Goal: Task Accomplishment & Management: Use online tool/utility

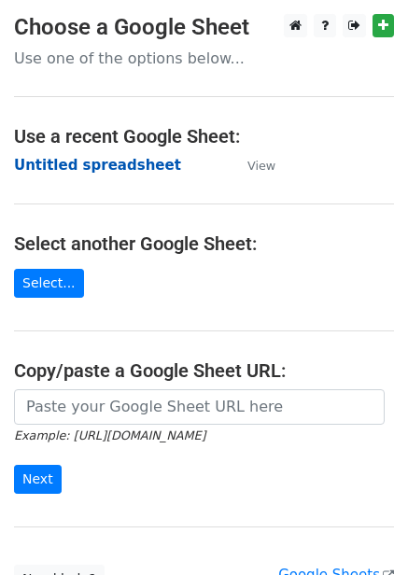
click at [111, 165] on strong "Untitled spreadsheet" at bounding box center [97, 165] width 167 height 17
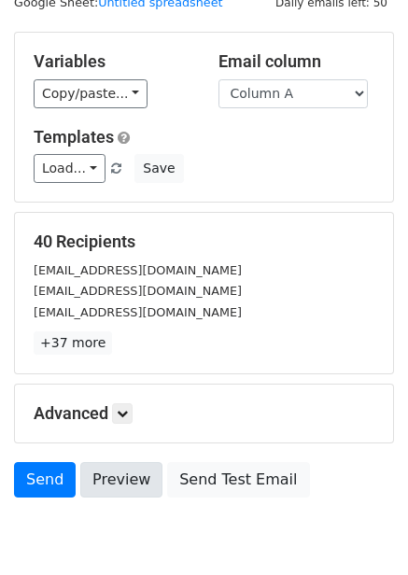
scroll to position [150, 0]
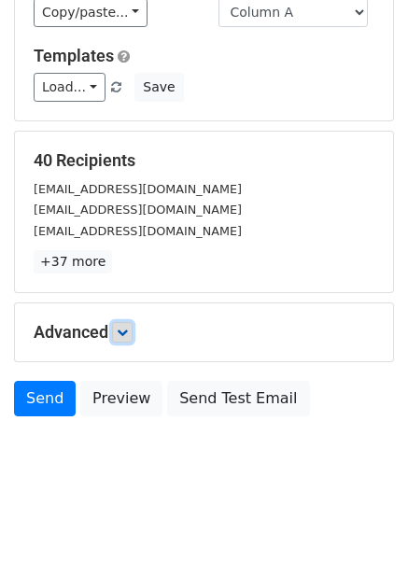
click at [128, 328] on icon at bounding box center [122, 332] width 11 height 11
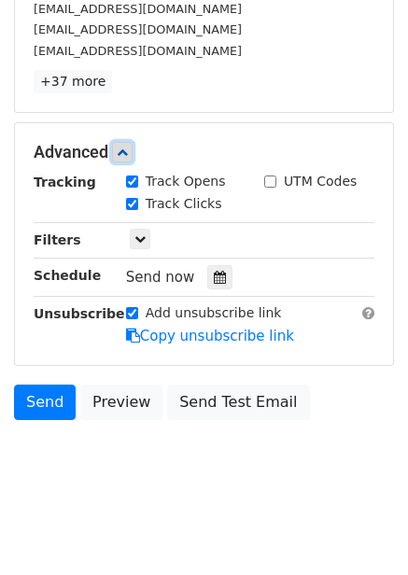
scroll to position [333, 0]
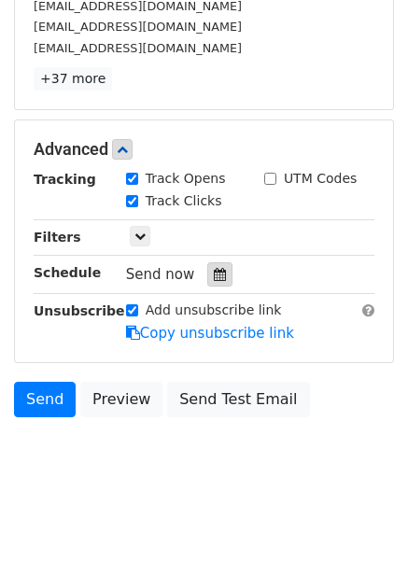
click at [215, 270] on icon at bounding box center [220, 274] width 12 height 13
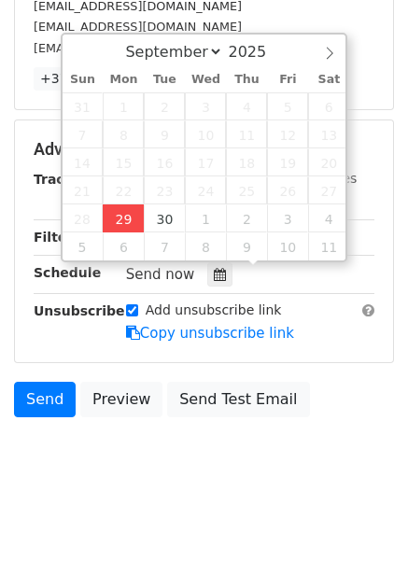
type input "2025-09-29 12:00"
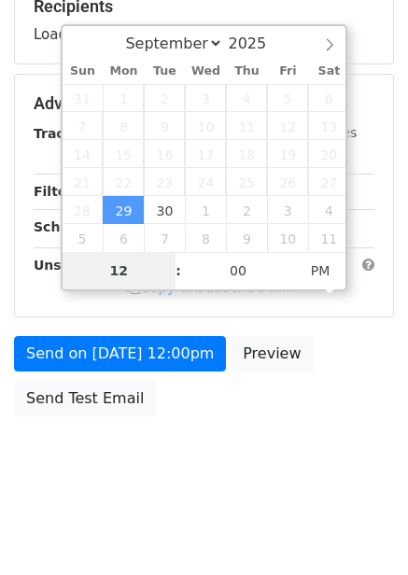
scroll to position [303, 0]
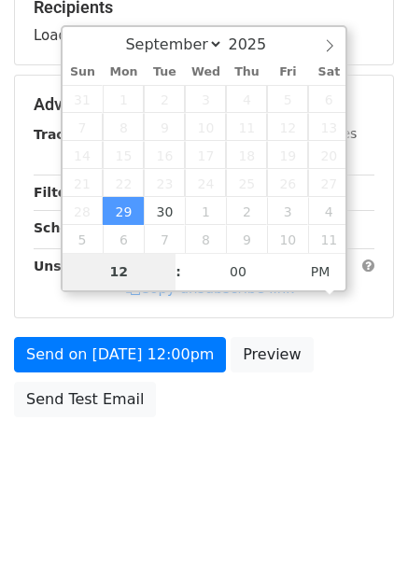
type input "4"
type input "2025-09-29 16:00"
click at [197, 447] on body "New Campaign Daily emails left: 50 Google Sheet: Untitled spreadsheet Variables…" at bounding box center [204, 106] width 408 height 790
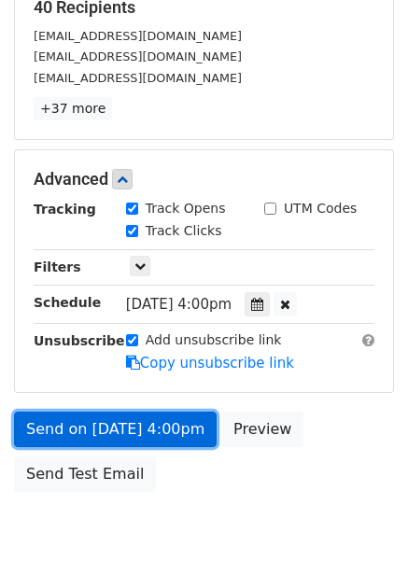
click at [171, 425] on link "Send on Sep 29 at 4:00pm" at bounding box center [115, 428] width 202 height 35
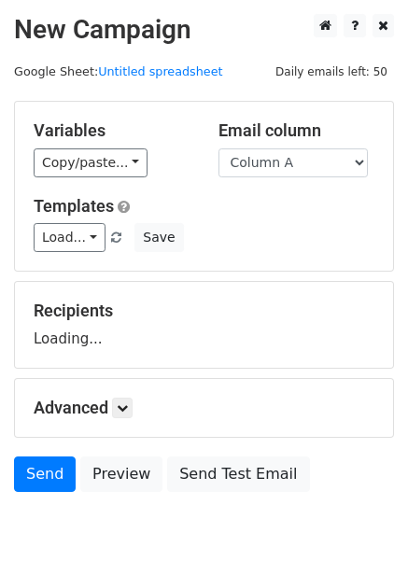
click at [288, 158] on select "Column A Column B Column C Column D Column E Column F" at bounding box center [292, 162] width 149 height 29
click at [218, 148] on select "Column A Column B Column C Column D Column E Column F" at bounding box center [292, 162] width 149 height 29
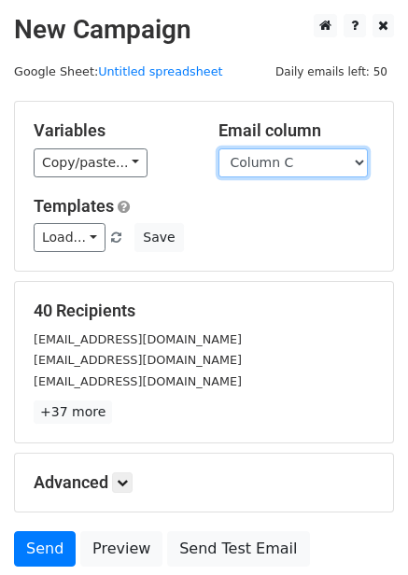
click at [285, 175] on select "Column A Column B Column C Column D Column E Column F" at bounding box center [292, 162] width 149 height 29
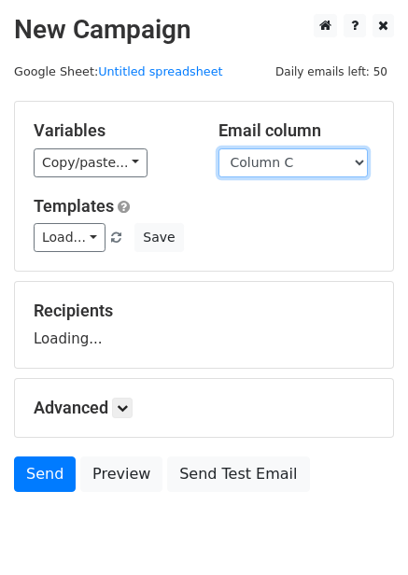
select select "Column B"
click at [218, 148] on select "Column A Column B Column C Column D Column E Column F" at bounding box center [292, 162] width 149 height 29
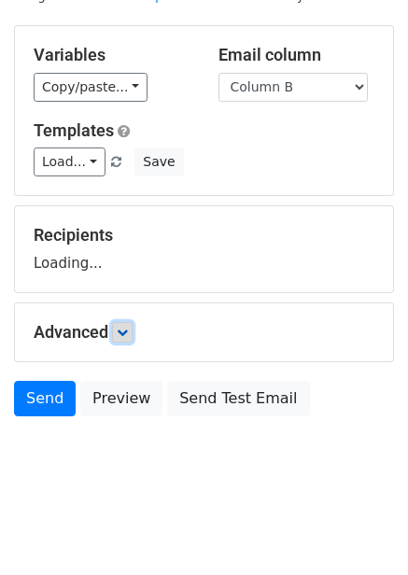
click at [127, 329] on icon at bounding box center [122, 332] width 11 height 11
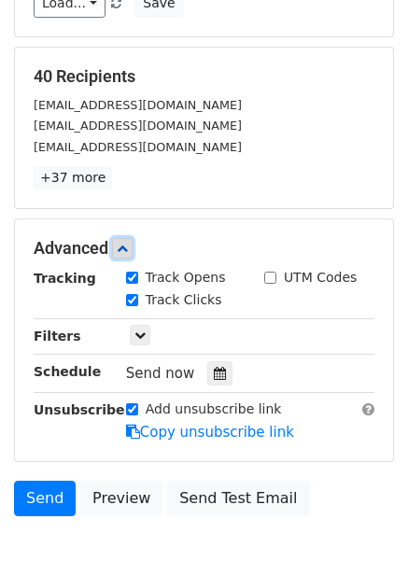
scroll to position [236, 0]
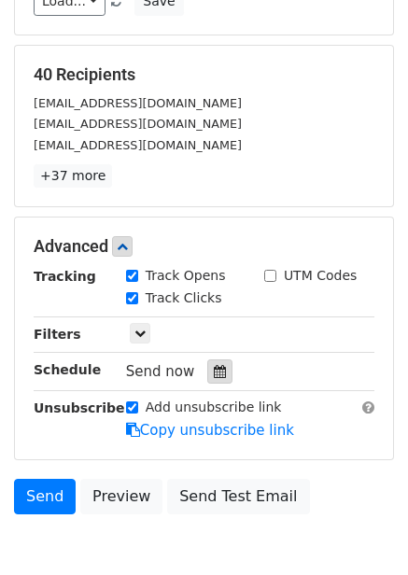
click at [215, 368] on icon at bounding box center [220, 371] width 12 height 13
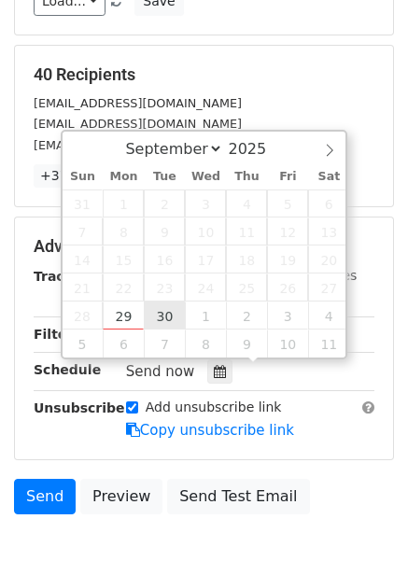
type input "2025-09-30 12:00"
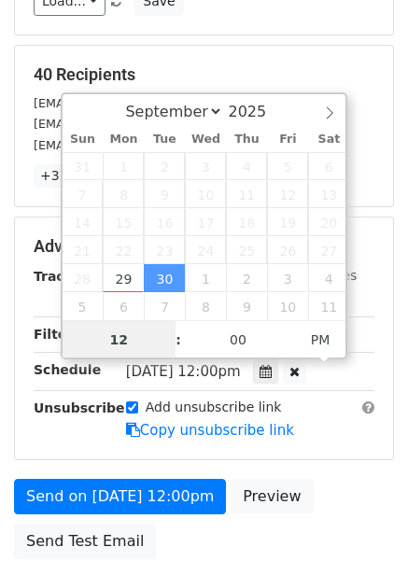
scroll to position [1, 0]
type input "5"
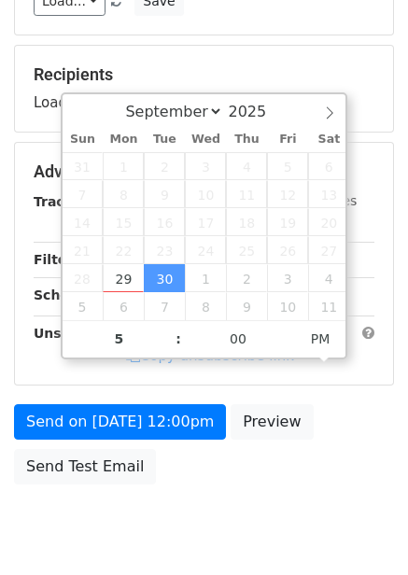
type input "2025-09-30 17:00"
click at [194, 467] on div "Send on Sep 30 at 12:00pm Preview Send Test Email" at bounding box center [204, 449] width 408 height 90
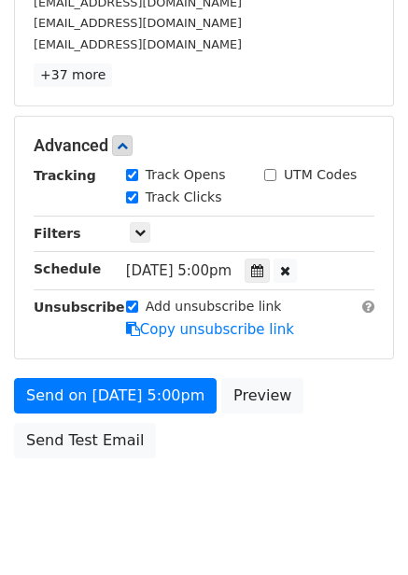
scroll to position [378, 0]
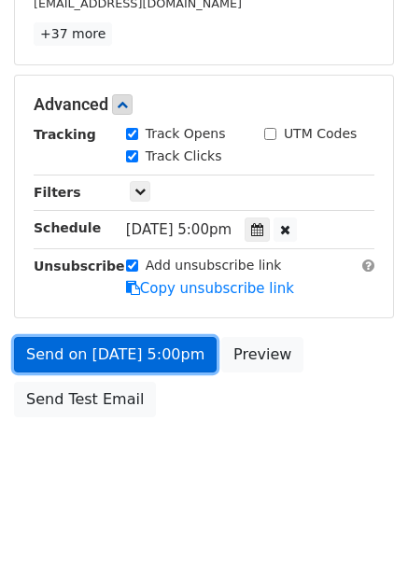
click at [180, 362] on link "Send on Sep 30 at 5:00pm" at bounding box center [115, 354] width 202 height 35
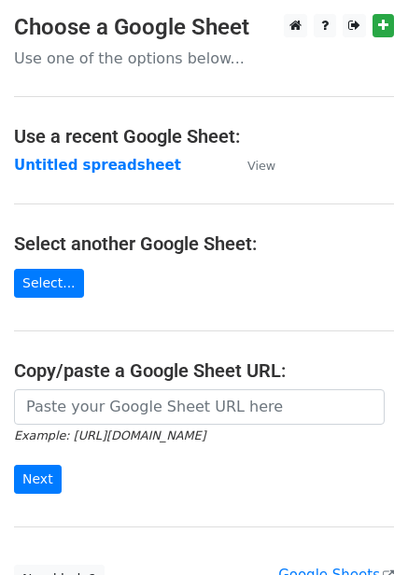
click at [82, 155] on td "Untitled spreadsheet" at bounding box center [121, 165] width 215 height 21
click at [105, 162] on strong "Untitled spreadsheet" at bounding box center [97, 165] width 167 height 17
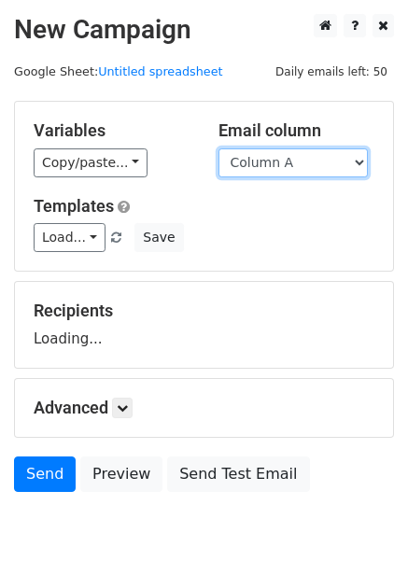
click at [291, 171] on select "Column A Column B Column C Column D Column E Column F" at bounding box center [292, 162] width 149 height 29
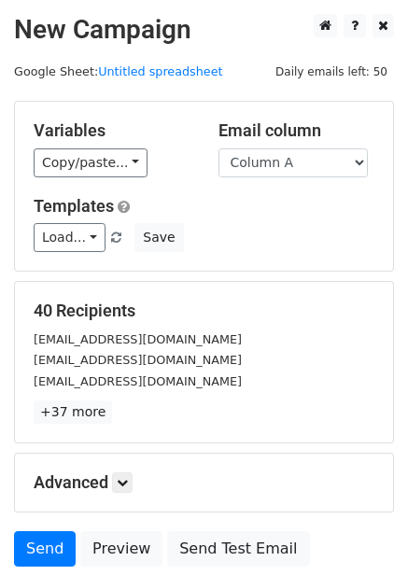
click at [287, 179] on div "Variables Copy/paste... {{Column A}} {{Column B}} {{Column C}} {{Column D}} {{C…" at bounding box center [204, 186] width 378 height 169
drag, startPoint x: 289, startPoint y: 157, endPoint x: 290, endPoint y: 170, distance: 13.1
click at [289, 157] on select "Column A Column B Column C Column D Column E Column F" at bounding box center [292, 162] width 149 height 29
select select "Column C"
click at [218, 148] on select "Column A Column B Column C Column D Column E Column F" at bounding box center [292, 162] width 149 height 29
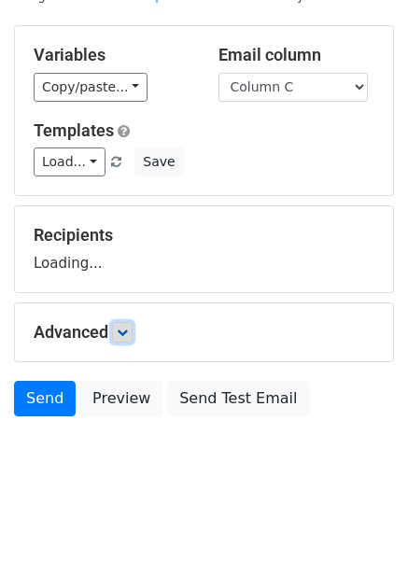
click at [127, 331] on icon at bounding box center [122, 332] width 11 height 11
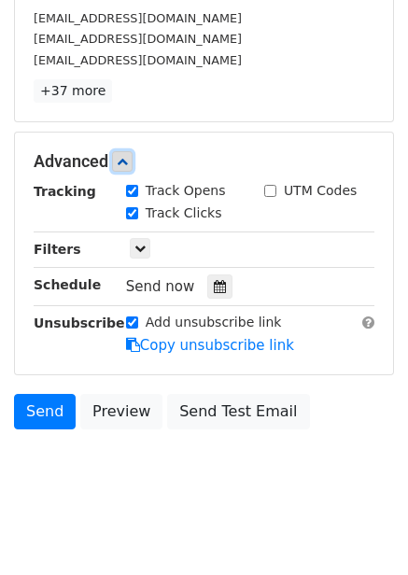
scroll to position [330, 0]
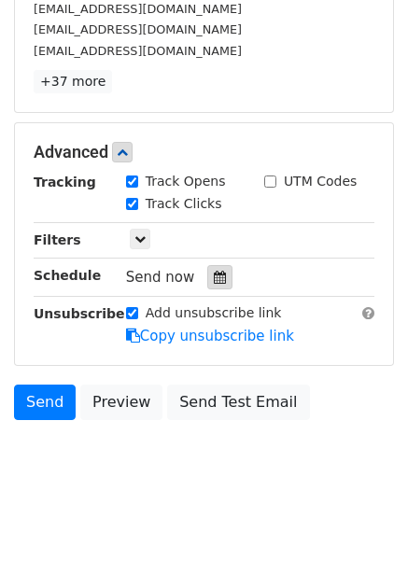
click at [214, 276] on icon at bounding box center [220, 277] width 12 height 13
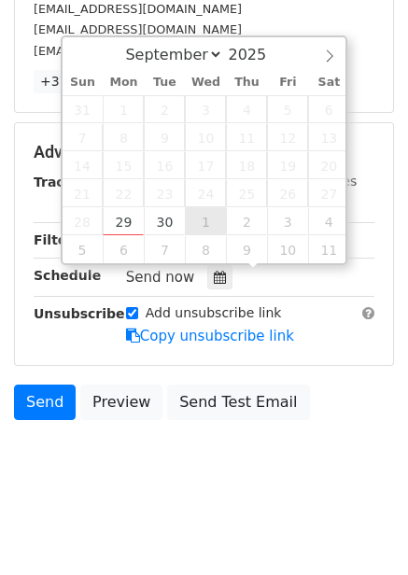
type input "2025-10-01 12:00"
select select "9"
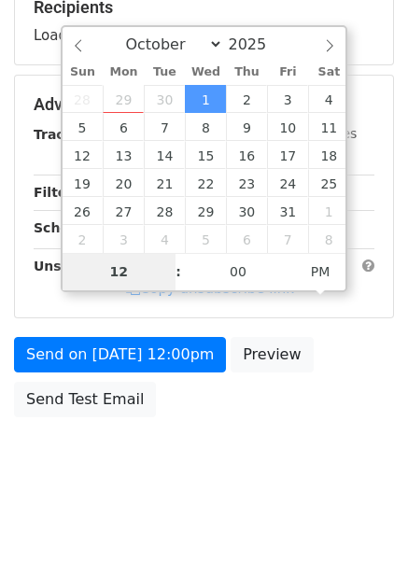
type input "6"
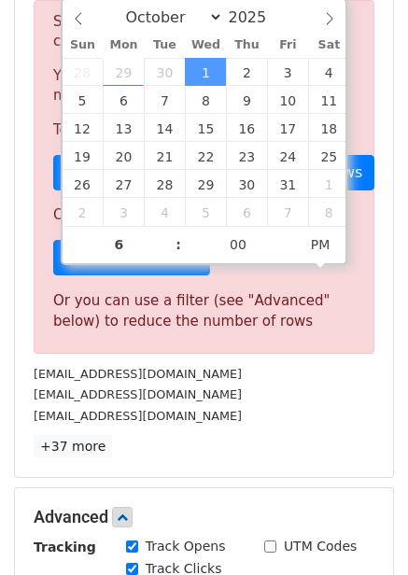
type input "2025-10-01 18:00"
click at [258, 380] on div "info@sunshineayurveda.com.au" at bounding box center [204, 373] width 369 height 21
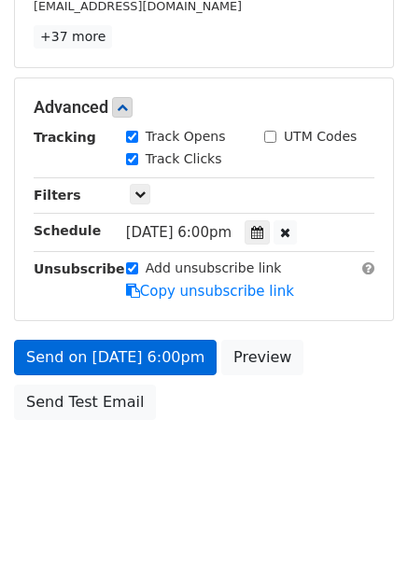
scroll to position [378, 0]
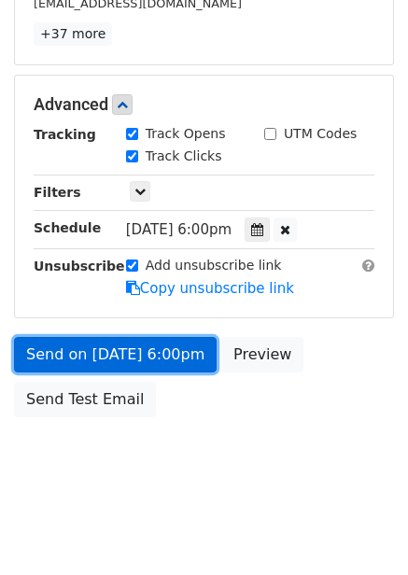
click at [129, 346] on link "Send on Oct 1 at 6:00pm" at bounding box center [115, 354] width 202 height 35
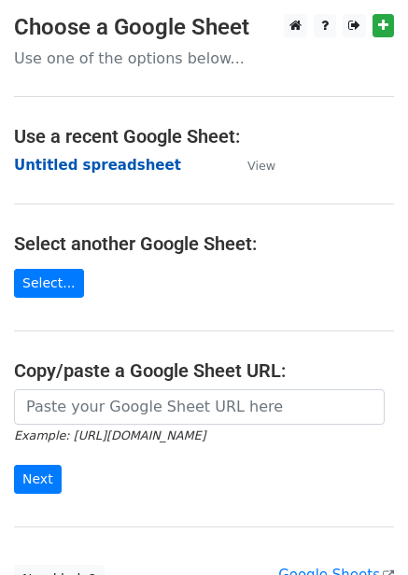
click at [127, 167] on strong "Untitled spreadsheet" at bounding box center [97, 165] width 167 height 17
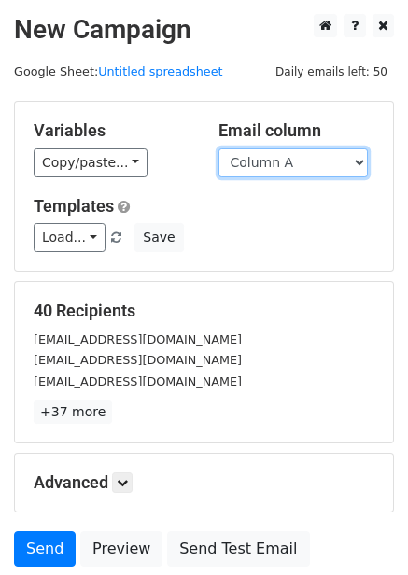
click at [302, 172] on select "Column A Column B Column C Column D Column E Column F" at bounding box center [292, 162] width 149 height 29
select select "Column D"
click at [218, 148] on select "Column A Column B Column C Column D Column E Column F" at bounding box center [292, 162] width 149 height 29
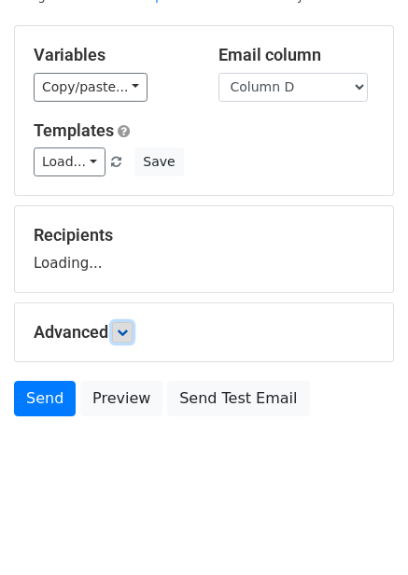
click at [118, 328] on link at bounding box center [122, 332] width 21 height 21
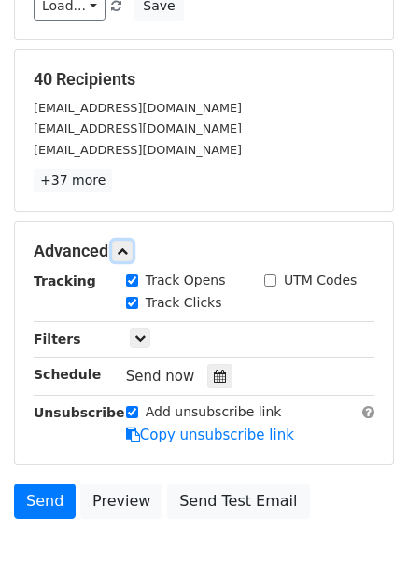
scroll to position [333, 0]
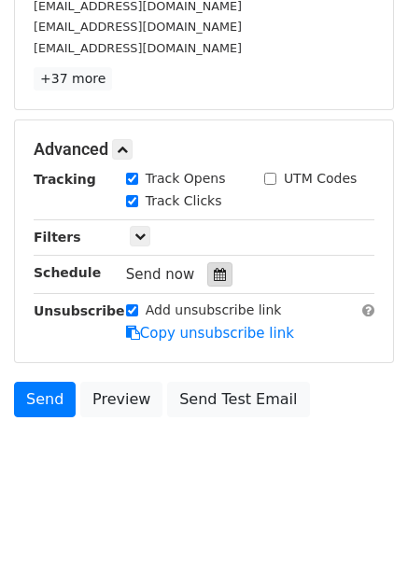
click at [207, 281] on div at bounding box center [219, 274] width 25 height 24
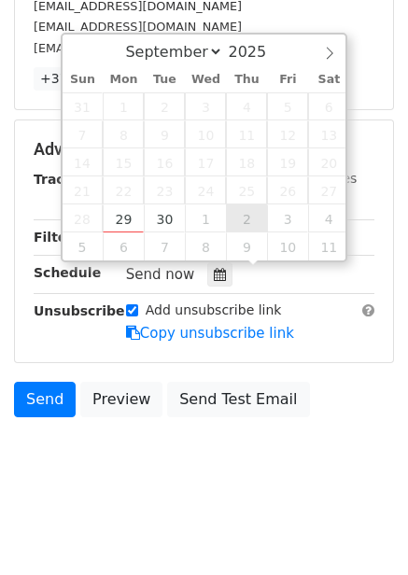
type input "2025-10-02 12:00"
select select "9"
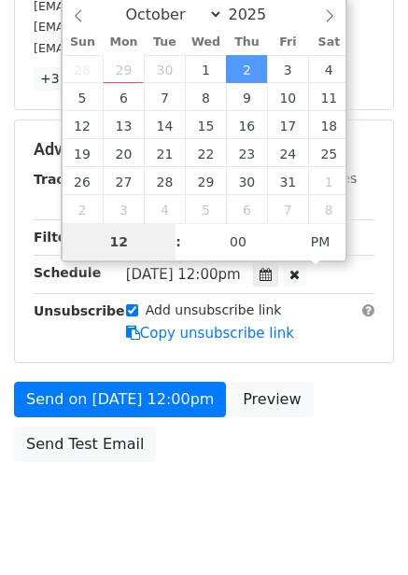
scroll to position [303, 0]
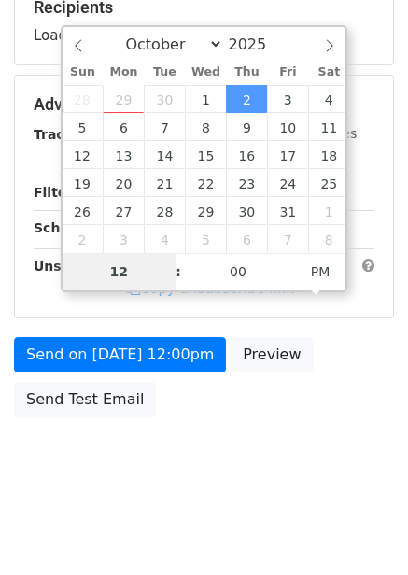
type input "7"
type input "2025-10-02 19:00"
click at [289, 442] on body "New Campaign Daily emails left: 50 Google Sheet: Untitled spreadsheet Variables…" at bounding box center [204, 106] width 408 height 790
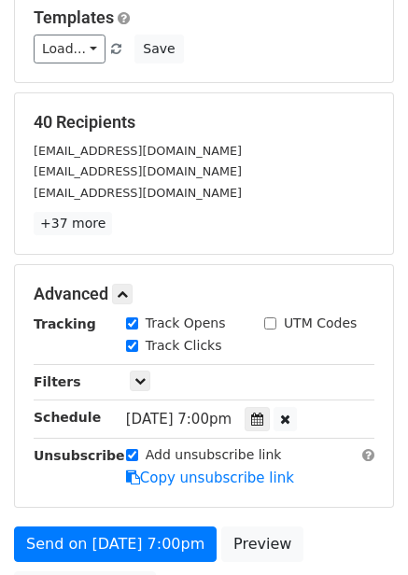
scroll to position [378, 0]
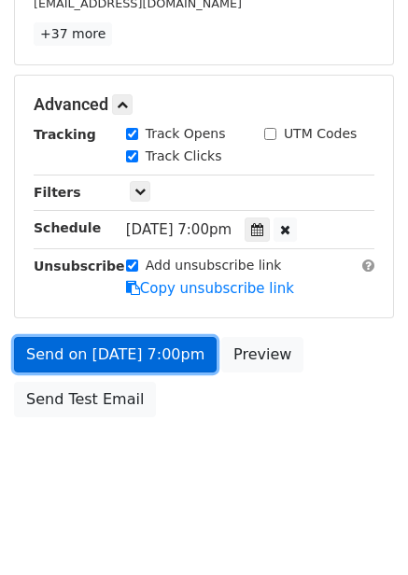
click at [155, 353] on link "Send on Oct 2 at 7:00pm" at bounding box center [115, 354] width 202 height 35
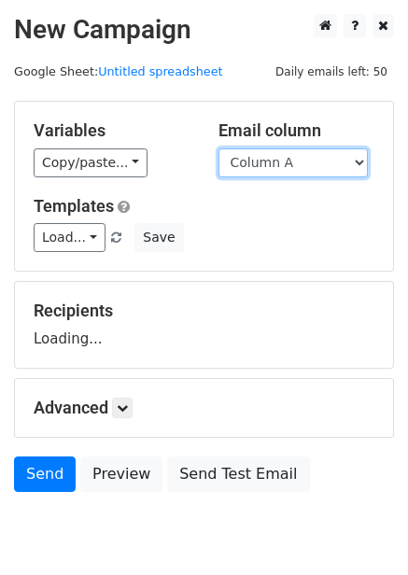
drag, startPoint x: 292, startPoint y: 158, endPoint x: 293, endPoint y: 171, distance: 13.1
click at [292, 158] on select "Column A Column B Column C Column D Column E Column F" at bounding box center [292, 162] width 149 height 29
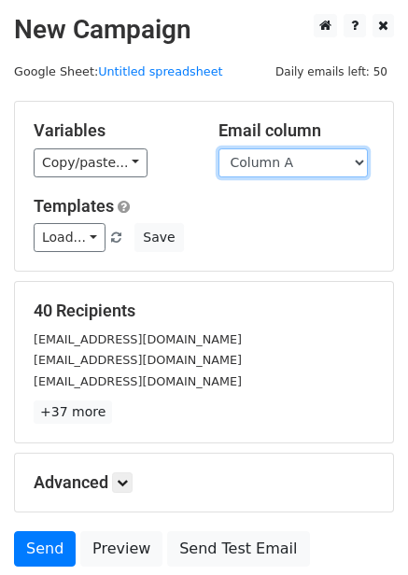
click at [294, 158] on select "Column A Column B Column C Column D Column E Column F" at bounding box center [292, 162] width 149 height 29
select select "Column E"
click at [218, 148] on select "Column A Column B Column C Column D Column E Column F" at bounding box center [292, 162] width 149 height 29
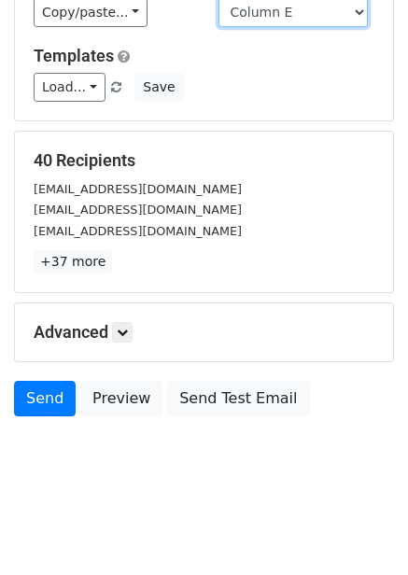
scroll to position [76, 0]
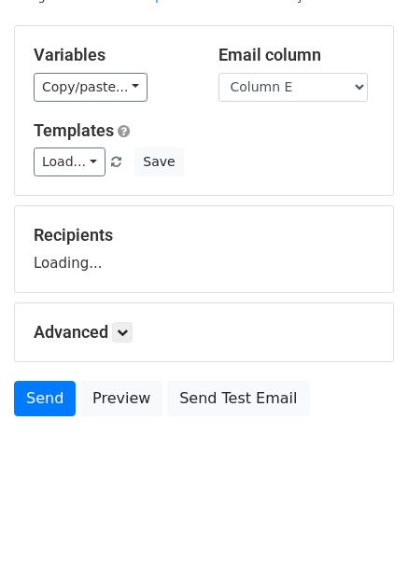
click at [129, 343] on div "Advanced Tracking Track Opens UTM Codes Track Clicks Filters Only include sprea…" at bounding box center [204, 332] width 378 height 58
click at [139, 333] on h5 "Advanced" at bounding box center [204, 332] width 341 height 21
click at [128, 333] on icon at bounding box center [122, 332] width 11 height 11
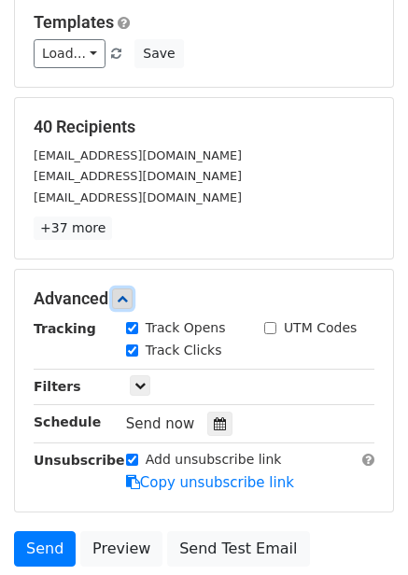
scroll to position [332, 0]
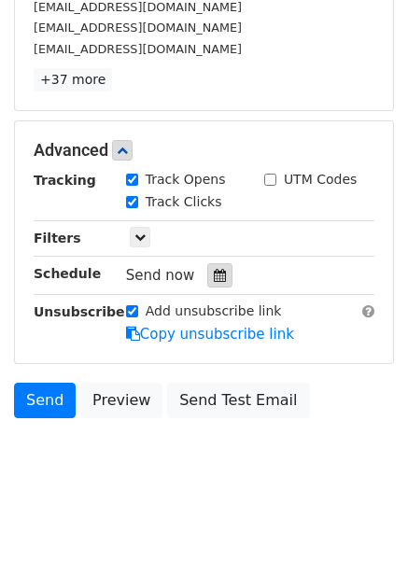
click at [207, 277] on div at bounding box center [219, 275] width 25 height 24
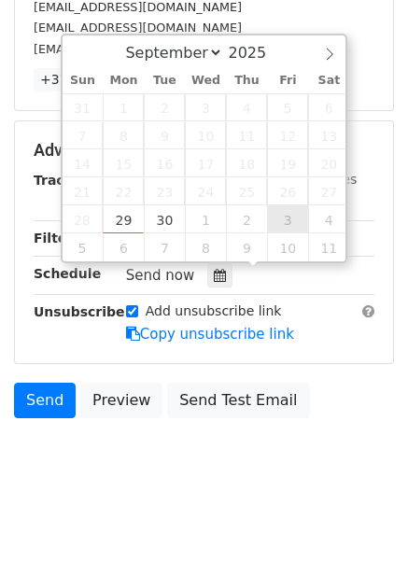
type input "2025-10-03 12:00"
select select "9"
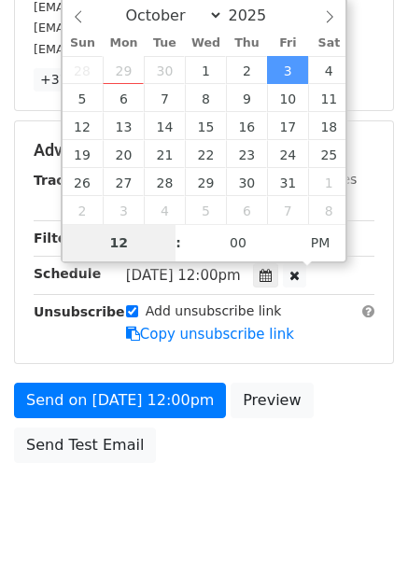
type input "8"
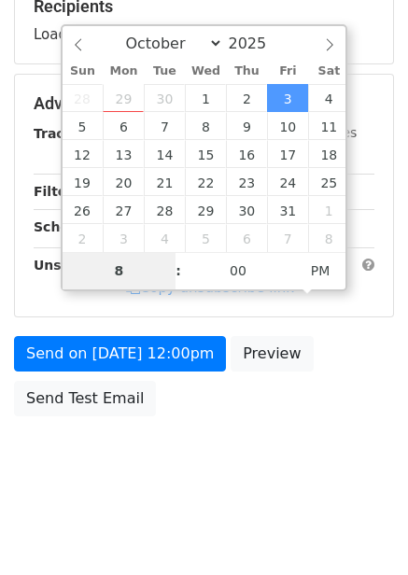
scroll to position [303, 0]
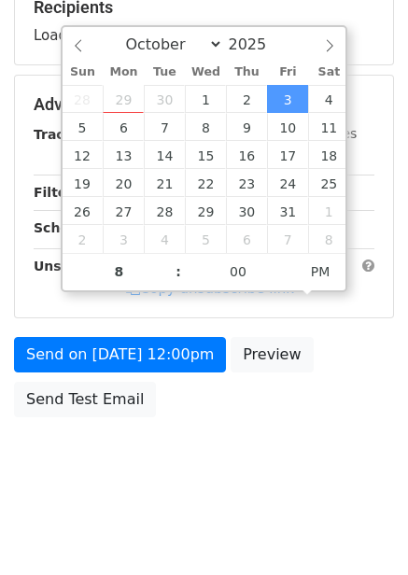
type input "2025-10-03 20:00"
click at [316, 377] on div "Send on Oct 3 at 12:00pm Preview Send Test Email" at bounding box center [204, 382] width 408 height 90
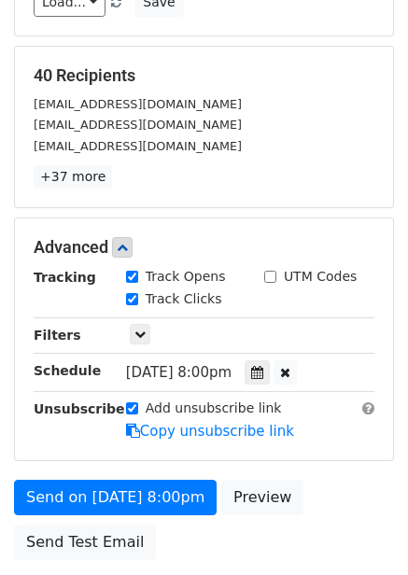
scroll to position [378, 0]
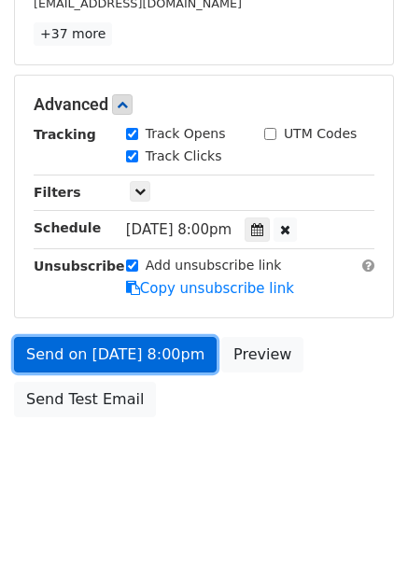
click at [170, 355] on link "Send on Oct 3 at 8:00pm" at bounding box center [115, 354] width 202 height 35
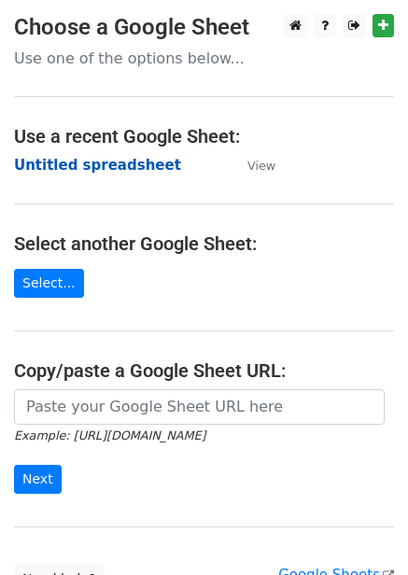
click at [120, 166] on strong "Untitled spreadsheet" at bounding box center [97, 165] width 167 height 17
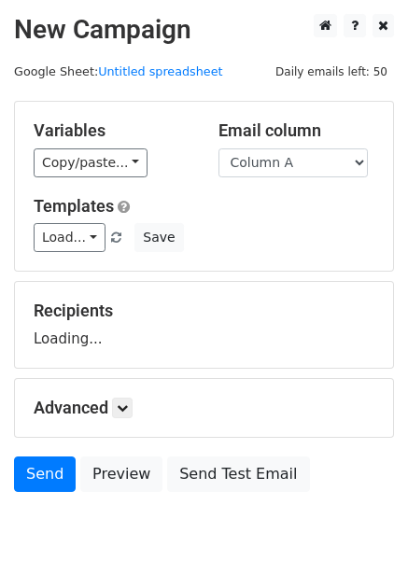
click at [300, 168] on select "Column A Column B Column C Column D Column E Column F" at bounding box center [292, 162] width 149 height 29
select select "Column F"
click at [218, 148] on select "Column A Column B Column C Column D Column E Column F" at bounding box center [292, 162] width 149 height 29
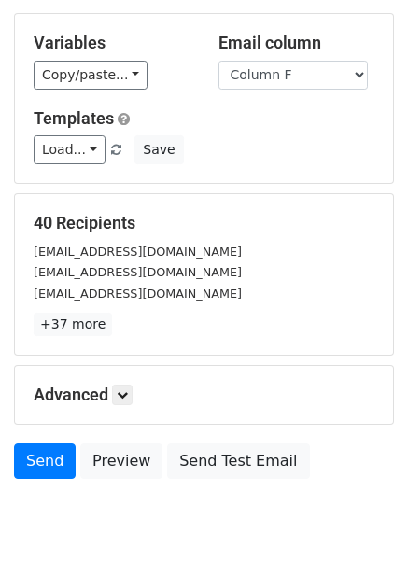
scroll to position [76, 0]
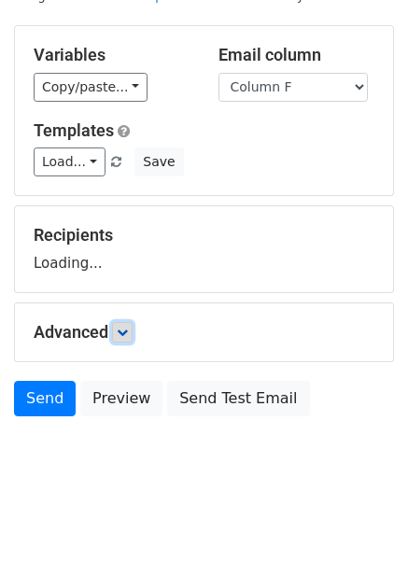
click at [118, 322] on link at bounding box center [122, 332] width 21 height 21
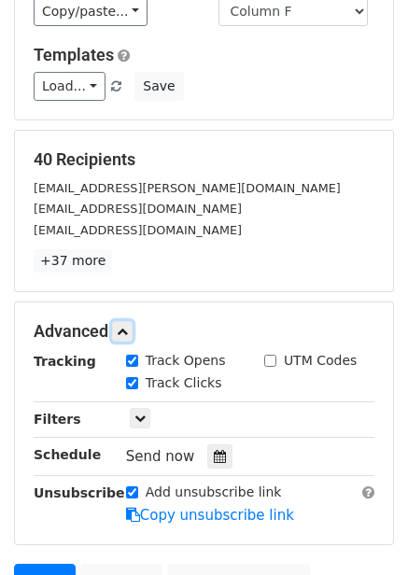
scroll to position [258, 0]
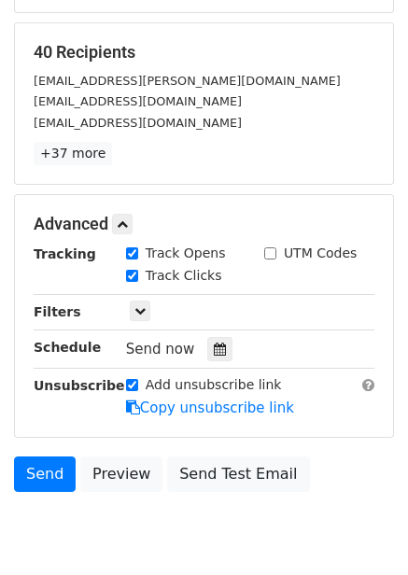
click at [202, 364] on div "Tracking Track Opens UTM Codes Track Clicks Filters Only include spreadsheet ro…" at bounding box center [204, 331] width 341 height 174
click at [207, 360] on div at bounding box center [219, 349] width 25 height 24
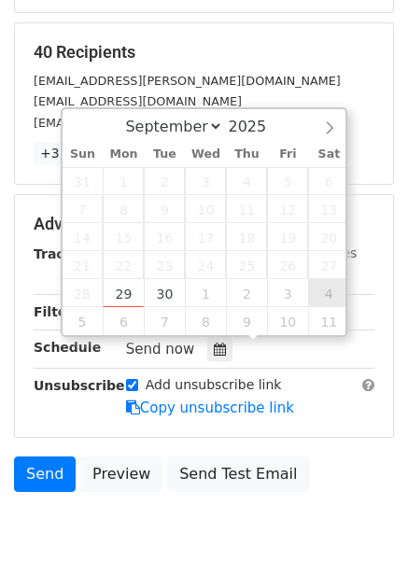
type input "[DATE] 12:00"
select select "9"
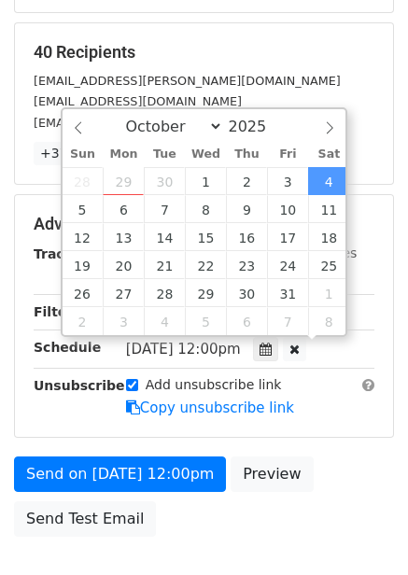
scroll to position [1, 0]
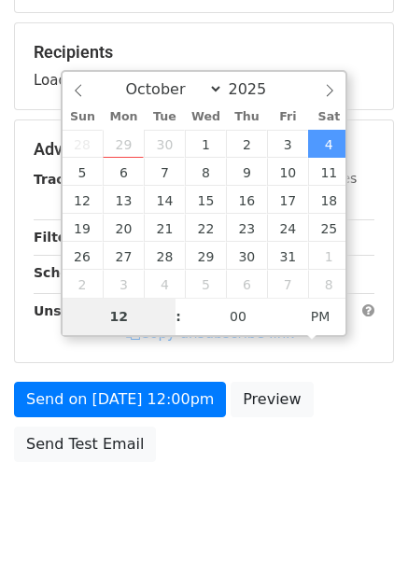
type input "9"
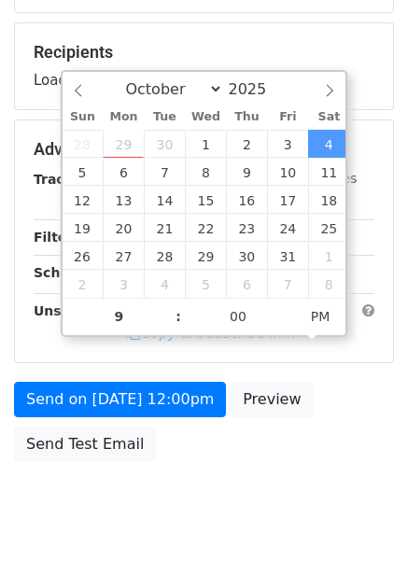
type input "[DATE] 21:00"
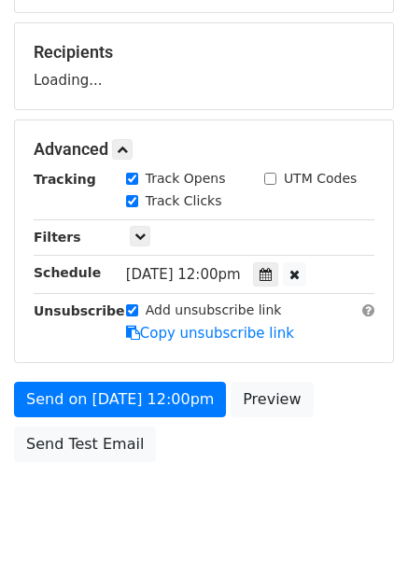
click at [349, 413] on div "Send on [DATE] 12:00pm Preview Send Test Email" at bounding box center [204, 427] width 408 height 90
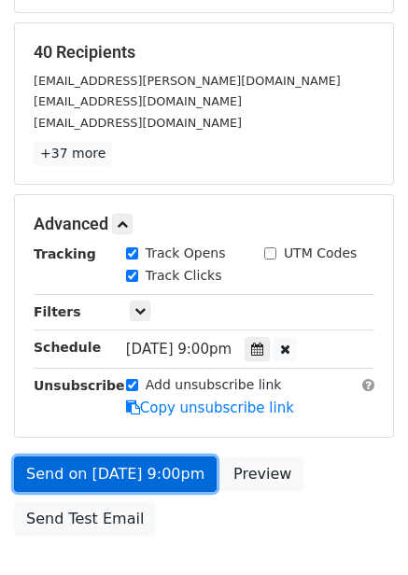
click at [163, 481] on link "Send on [DATE] 9:00pm" at bounding box center [115, 473] width 202 height 35
